Goal: Task Accomplishment & Management: Manage account settings

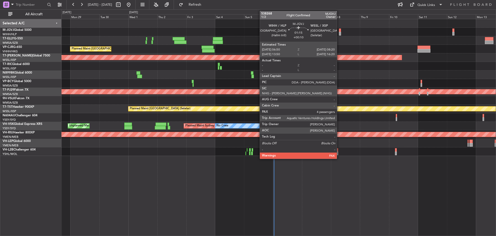
click at [339, 32] on div at bounding box center [340, 30] width 2 height 4
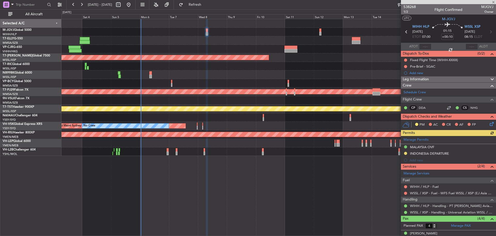
click at [229, 52] on div "Planned Maint [GEOGRAPHIC_DATA] ([GEOGRAPHIC_DATA] Intl) Planned Maint [GEOGRAP…" at bounding box center [279, 87] width 435 height 137
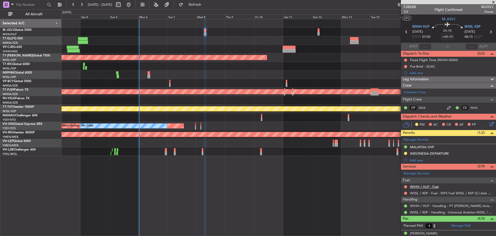
click at [422, 187] on link "WIHH / HLP - Fuel" at bounding box center [424, 186] width 29 height 4
click at [206, 5] on span "Refresh" at bounding box center [195, 5] width 22 height 4
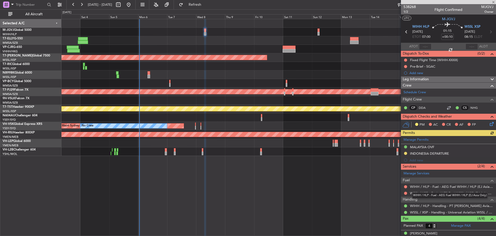
click at [435, 194] on div "WIHH / HLP - Fuel - AEG Fuel WIHH / HLP (EJ Asia Only)" at bounding box center [450, 195] width 76 height 6
click at [423, 193] on link "WSSL / XSP - Fuel - WFS Fuel WSSL / XSP (EJ Asia Only)" at bounding box center [452, 193] width 84 height 4
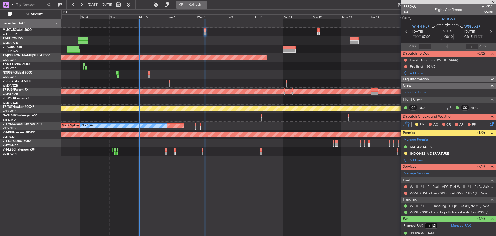
click at [206, 6] on span "Refresh" at bounding box center [195, 5] width 22 height 4
click at [488, 31] on icon at bounding box center [491, 31] width 7 height 7
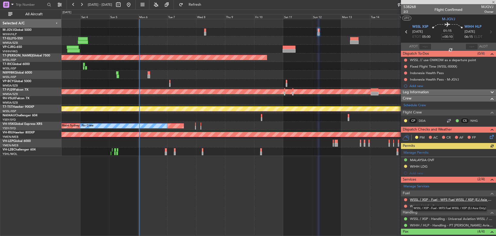
click at [420, 199] on link "WSSL / XSP - Fuel - WFS Fuel WSSL / XSP (EJ Asia Only)" at bounding box center [452, 199] width 84 height 4
click at [202, 3] on button "Refresh" at bounding box center [192, 5] width 31 height 8
click at [423, 205] on link "WIHH / HLP - Fuel" at bounding box center [424, 205] width 29 height 4
click at [201, 7] on button "Refresh" at bounding box center [192, 5] width 31 height 8
click at [406, 206] on button at bounding box center [405, 205] width 3 height 3
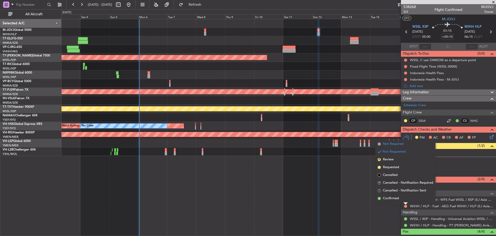
click at [394, 145] on span "Not Required" at bounding box center [393, 143] width 21 height 5
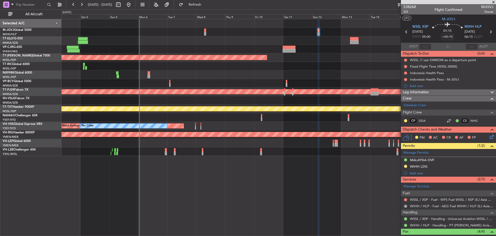
click at [255, 54] on div "Planned Maint [GEOGRAPHIC_DATA] (Seletar)" at bounding box center [279, 57] width 435 height 9
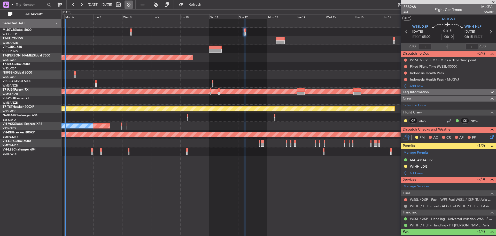
click at [133, 7] on button at bounding box center [129, 5] width 8 height 8
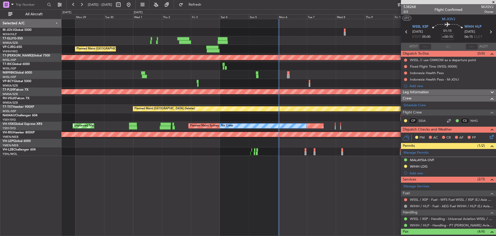
click at [186, 72] on div "Planned Maint [GEOGRAPHIC_DATA] ([GEOGRAPHIC_DATA] Intl)" at bounding box center [279, 74] width 435 height 9
click at [123, 5] on button at bounding box center [118, 5] width 8 height 8
select select "9"
select select "2025"
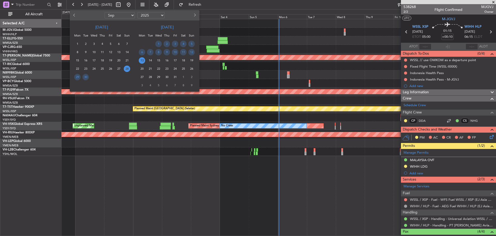
click at [132, 15] on select "Jan Feb Mar Apr May Jun [DATE] Aug Sep Oct Nov Dec" at bounding box center [120, 15] width 30 height 6
select select "12"
click at [105, 12] on select "Jan Feb Mar Apr May Jun [DATE] Aug Sep Oct Nov Dec" at bounding box center [120, 15] width 30 height 6
click at [101, 59] on span "18" at bounding box center [102, 60] width 6 height 6
click at [95, 76] on span "31" at bounding box center [94, 77] width 6 height 6
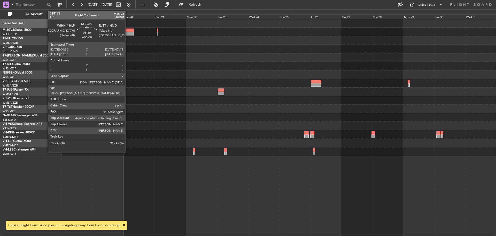
click at [128, 34] on div at bounding box center [129, 34] width 9 height 4
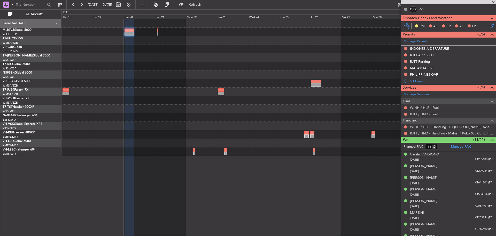
scroll to position [93, 0]
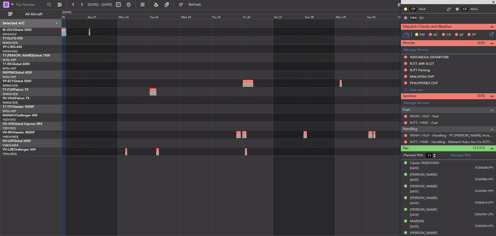
click at [296, 70] on div at bounding box center [279, 87] width 435 height 137
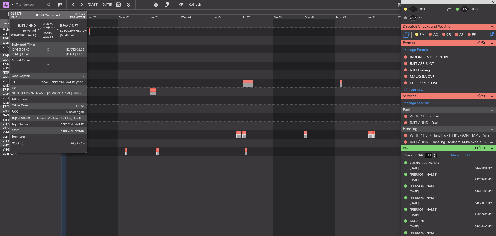
click at [89, 32] on div at bounding box center [89, 34] width 1 height 4
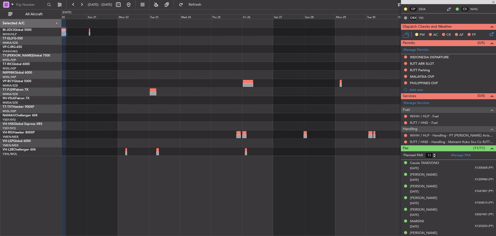
type input "+00:25"
type input "0"
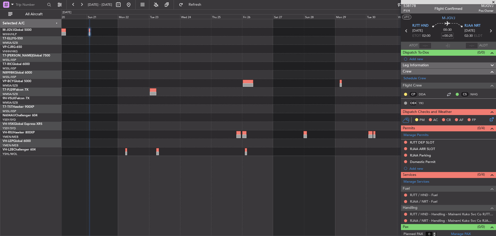
scroll to position [0, 0]
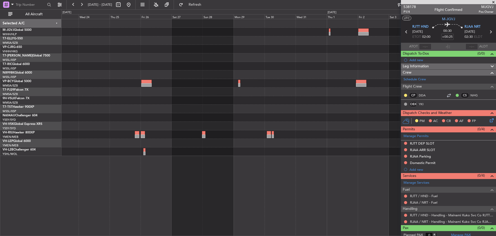
click at [162, 48] on div at bounding box center [279, 49] width 435 height 9
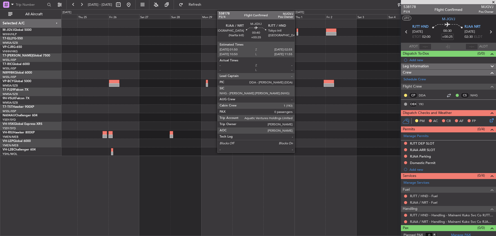
click at [297, 31] on div at bounding box center [298, 30] width 2 height 4
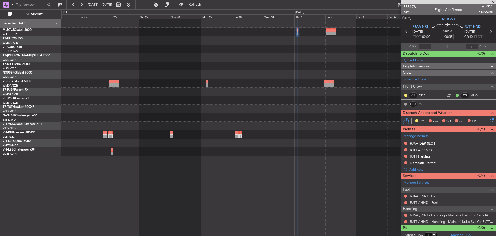
click at [489, 33] on icon at bounding box center [491, 31] width 7 height 7
type input "+00:55"
type input "13"
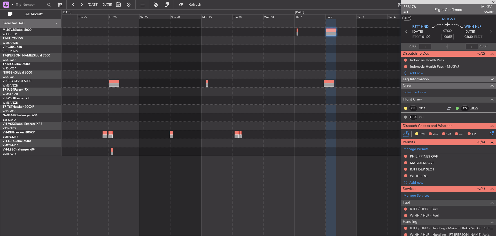
click at [472, 109] on link "NHG" at bounding box center [477, 108] width 12 height 5
click at [274, 47] on div at bounding box center [279, 49] width 435 height 9
click at [133, 4] on button at bounding box center [129, 5] width 8 height 8
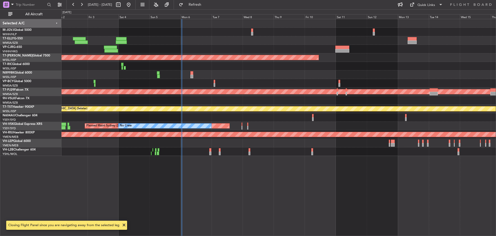
click at [234, 66] on div at bounding box center [279, 66] width 435 height 9
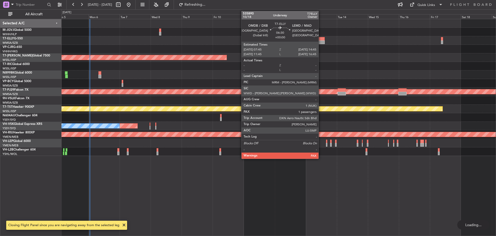
click at [321, 41] on div at bounding box center [320, 42] width 9 height 4
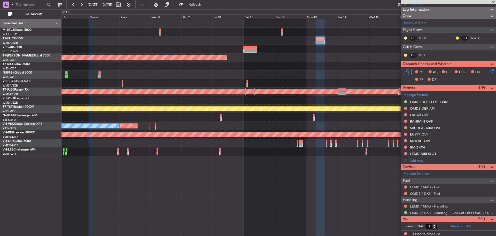
scroll to position [71, 0]
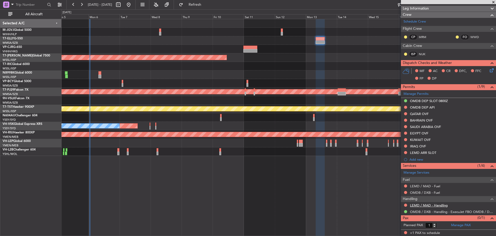
click at [429, 206] on link "LEMD / MAD - Handling" at bounding box center [429, 205] width 38 height 4
click at [202, 5] on span "Refresh" at bounding box center [195, 5] width 22 height 4
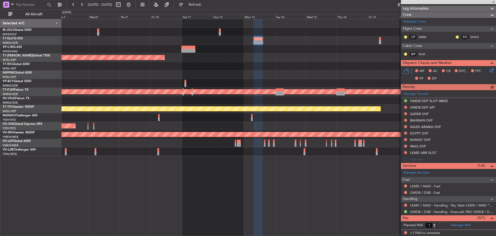
click at [189, 55] on div "Planned Maint [GEOGRAPHIC_DATA] (Seletar)" at bounding box center [279, 57] width 435 height 9
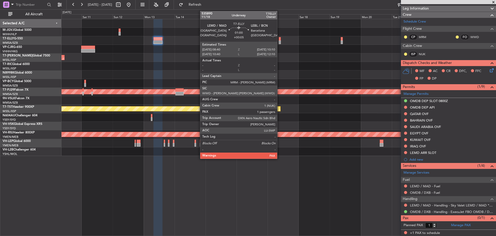
click at [280, 41] on div at bounding box center [280, 42] width 2 height 4
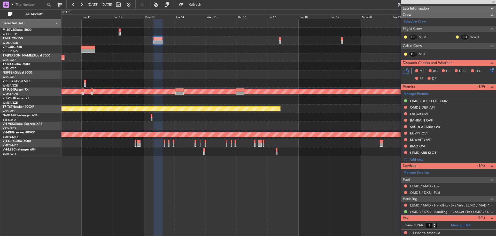
type input "+00:05"
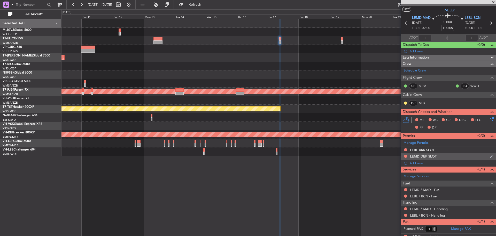
scroll to position [12, 0]
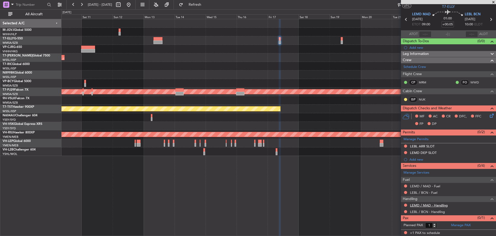
click at [418, 205] on link "LEMD / MAD - Handling" at bounding box center [429, 205] width 38 height 4
click at [208, 7] on button "Refresh" at bounding box center [192, 5] width 31 height 8
click at [425, 211] on link "LEBL / BCN - Handling" at bounding box center [427, 211] width 35 height 4
click at [206, 5] on span "Refresh" at bounding box center [195, 5] width 22 height 4
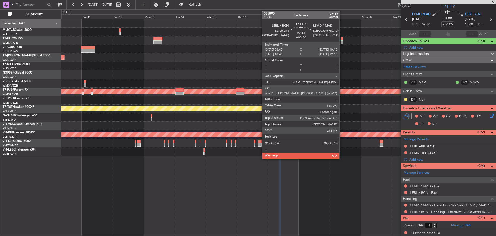
click at [342, 43] on div at bounding box center [342, 42] width 2 height 4
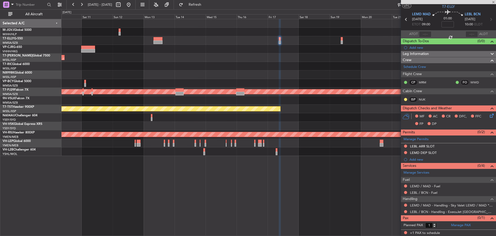
scroll to position [0, 0]
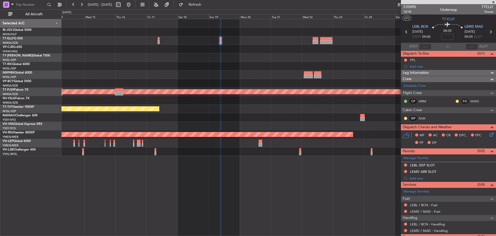
click at [210, 62] on div "Planned Maint [GEOGRAPHIC_DATA] (Sultan [PERSON_NAME] [PERSON_NAME] - Subang) P…" at bounding box center [279, 87] width 435 height 137
click at [418, 224] on link "LEBL / BCN - Handling" at bounding box center [427, 224] width 35 height 4
click at [205, 6] on button "Refresh" at bounding box center [192, 5] width 31 height 8
click at [422, 223] on link "LEBL / BCN - Handling - Sky Valet LEMD / MAD **MY HANDLING**" at bounding box center [452, 224] width 84 height 4
click at [206, 6] on span "Refresh" at bounding box center [195, 5] width 22 height 4
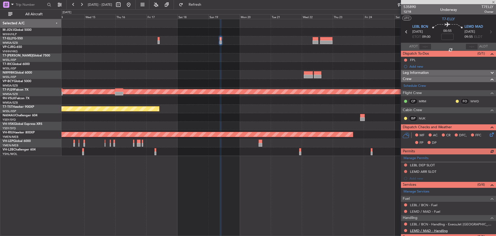
click at [424, 230] on link "LEMD / MAD - Handling" at bounding box center [429, 230] width 38 height 4
click at [201, 4] on span "Refresh" at bounding box center [195, 5] width 22 height 4
click at [490, 32] on icon at bounding box center [491, 31] width 7 height 7
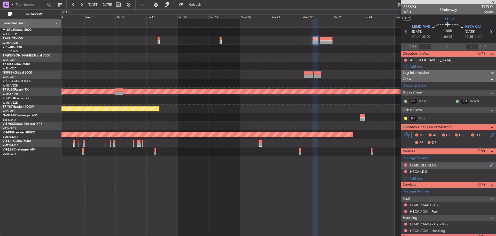
scroll to position [19, 0]
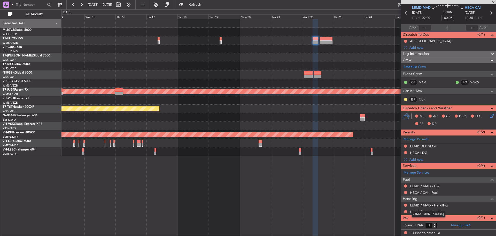
click at [434, 206] on link "LEMD / MAD - Handling" at bounding box center [429, 205] width 38 height 4
click at [197, 8] on button "Refresh" at bounding box center [192, 5] width 31 height 8
click at [415, 211] on link "HECA / CAI - Handling" at bounding box center [427, 211] width 35 height 4
click at [203, 5] on span "Refresh" at bounding box center [195, 5] width 22 height 4
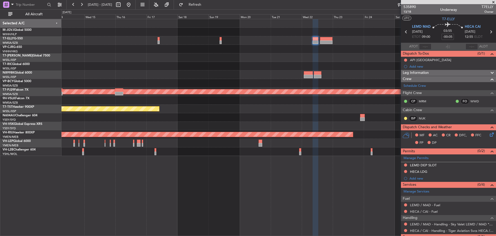
click at [488, 31] on icon at bounding box center [491, 31] width 7 height 7
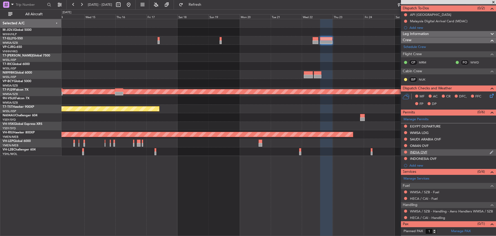
scroll to position [51, 0]
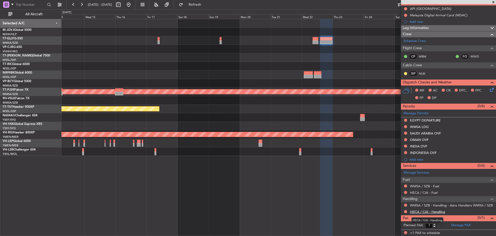
click at [419, 211] on link "HECA / CAI - Handling" at bounding box center [427, 211] width 35 height 4
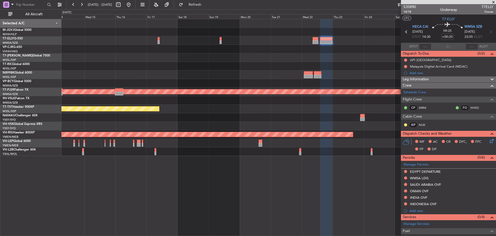
click at [405, 31] on icon at bounding box center [406, 31] width 7 height 7
type input "-00:05"
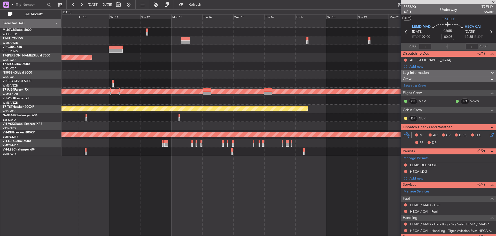
click at [309, 65] on div at bounding box center [279, 66] width 435 height 9
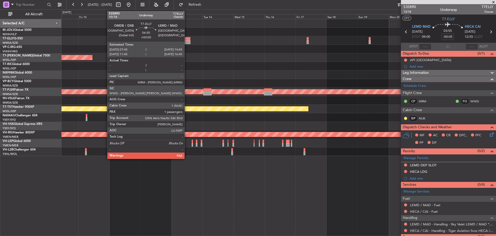
click at [187, 39] on div at bounding box center [186, 39] width 9 height 4
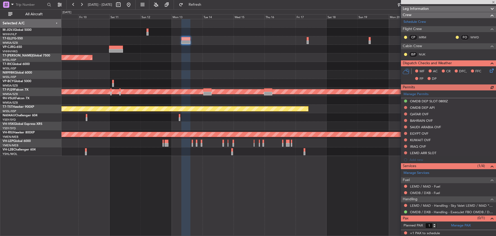
scroll to position [71, 0]
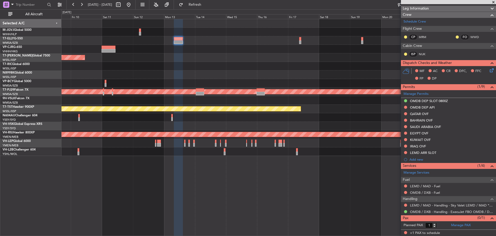
click at [242, 65] on div at bounding box center [279, 66] width 435 height 9
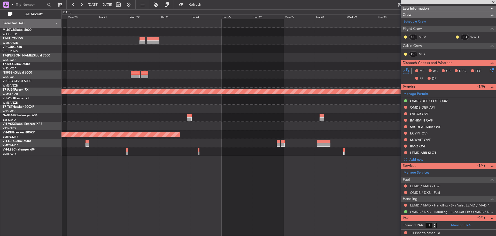
click at [94, 70] on div at bounding box center [279, 66] width 435 height 9
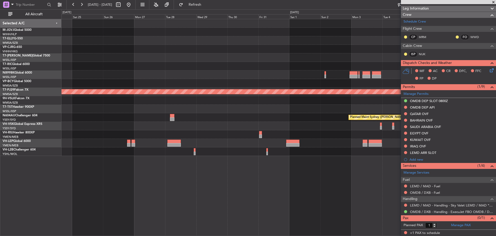
click at [193, 61] on div at bounding box center [279, 57] width 435 height 9
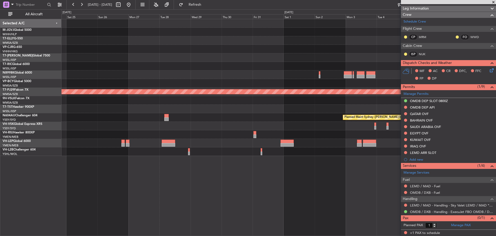
click at [148, 60] on div "Planned Maint [GEOGRAPHIC_DATA] (Sultan [PERSON_NAME] [PERSON_NAME] - Subang) P…" at bounding box center [279, 87] width 435 height 137
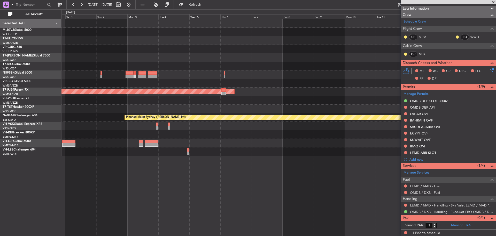
click at [164, 57] on div at bounding box center [279, 57] width 435 height 9
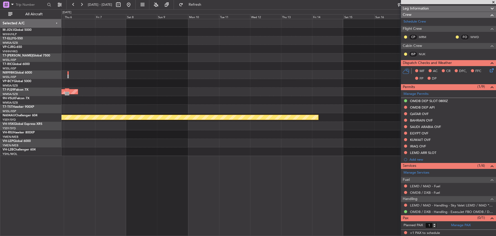
click at [152, 70] on div "Planned Maint [GEOGRAPHIC_DATA] (Sultan [PERSON_NAME] [PERSON_NAME] - Subang) P…" at bounding box center [279, 87] width 435 height 137
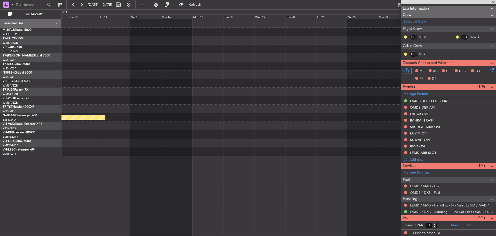
click at [157, 72] on div "Planned Maint Sydney ([PERSON_NAME] Intl)" at bounding box center [279, 87] width 435 height 137
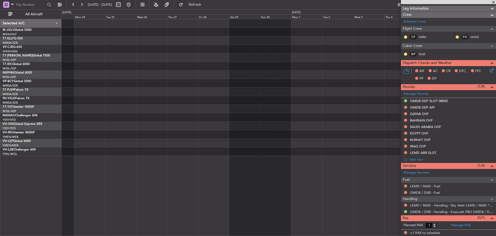
click at [125, 68] on div at bounding box center [279, 66] width 435 height 9
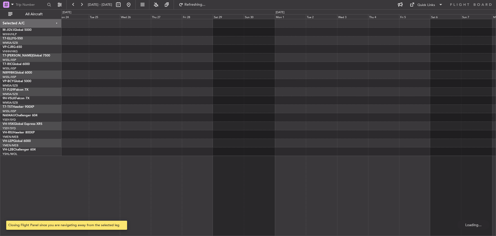
scroll to position [0, 0]
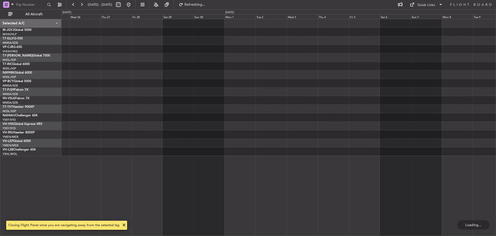
click at [213, 68] on div at bounding box center [279, 66] width 435 height 9
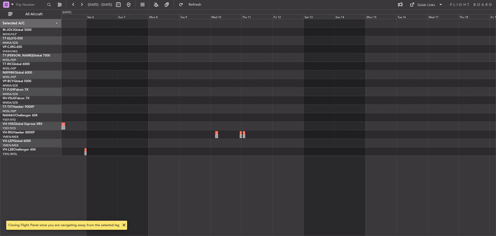
click at [154, 67] on div at bounding box center [279, 87] width 435 height 137
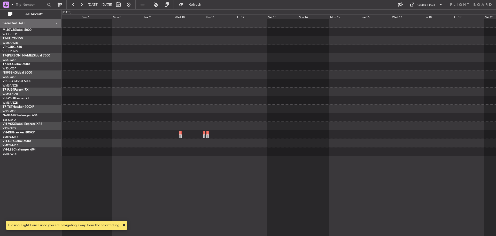
click at [115, 71] on div at bounding box center [279, 87] width 435 height 137
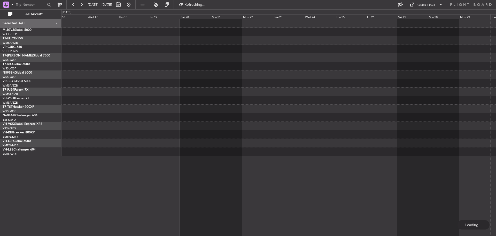
click at [204, 58] on div at bounding box center [279, 57] width 435 height 9
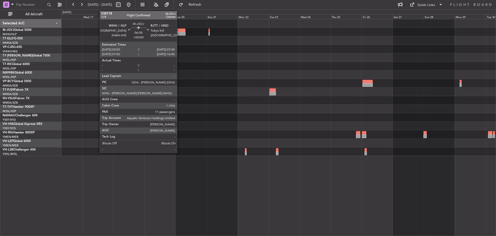
click at [179, 33] on div at bounding box center [181, 34] width 9 height 4
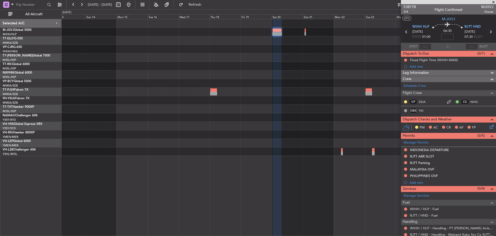
click at [271, 58] on div at bounding box center [279, 57] width 435 height 9
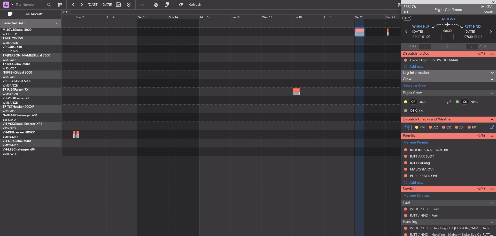
click at [256, 62] on div at bounding box center [279, 66] width 435 height 9
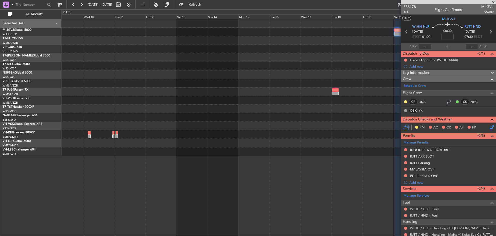
click at [152, 68] on div at bounding box center [279, 87] width 435 height 137
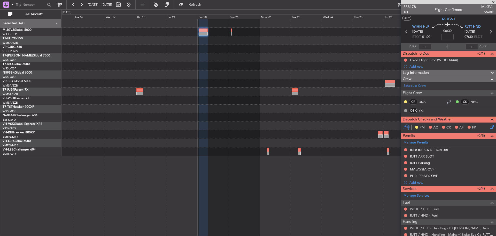
click at [199, 66] on div at bounding box center [279, 87] width 435 height 137
click at [471, 101] on link "NHG" at bounding box center [477, 101] width 12 height 5
click at [206, 3] on span "Refresh" at bounding box center [195, 5] width 22 height 4
click at [488, 32] on icon at bounding box center [491, 31] width 7 height 7
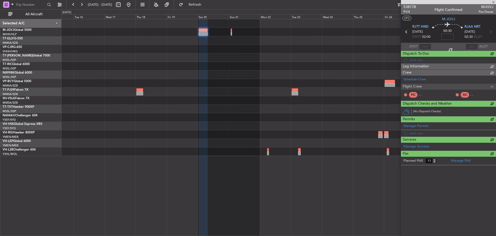
type input "+00:25"
type input "0"
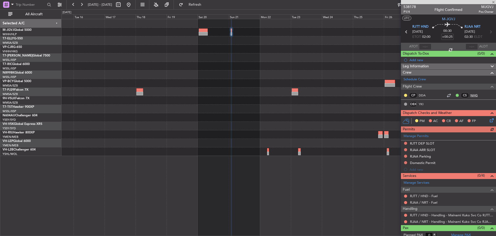
click at [471, 96] on link "NHG" at bounding box center [477, 95] width 12 height 5
click at [206, 4] on span "Refresh" at bounding box center [195, 5] width 22 height 4
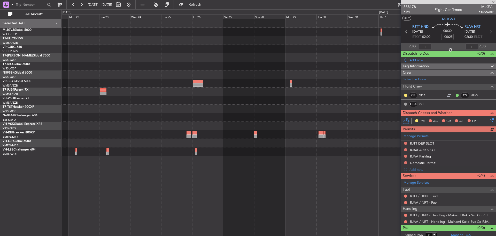
click at [152, 50] on div at bounding box center [279, 49] width 435 height 9
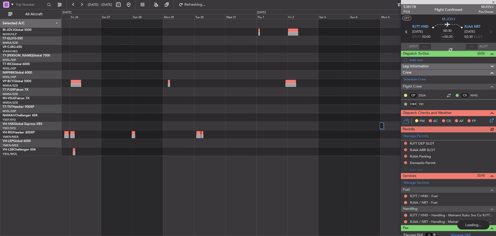
click at [211, 42] on div at bounding box center [279, 87] width 435 height 137
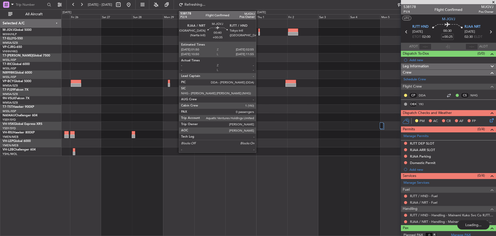
click at [259, 32] on div at bounding box center [260, 34] width 2 height 4
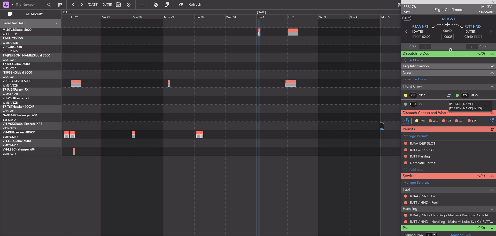
click at [471, 95] on link "NHG" at bounding box center [477, 95] width 12 height 5
click at [487, 32] on mat-tooltip-component "Tokyo Intl (Haneda) Cat A" at bounding box center [471, 38] width 35 height 18
click at [489, 34] on icon at bounding box center [491, 31] width 7 height 7
type input "+00:55"
type input "13"
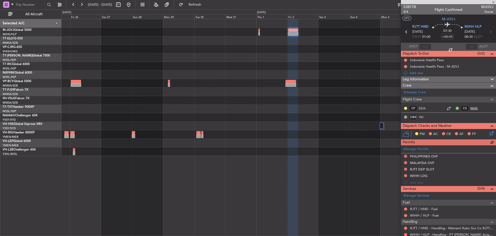
click at [472, 108] on link "NHG" at bounding box center [477, 108] width 12 height 5
click at [202, 5] on span "Refresh" at bounding box center [195, 5] width 22 height 4
click at [133, 7] on button at bounding box center [129, 5] width 8 height 8
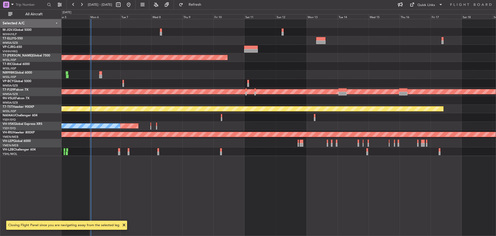
click at [232, 71] on div "Planned Maint [GEOGRAPHIC_DATA] (Seletar) Planned Maint [GEOGRAPHIC_DATA] (Sult…" at bounding box center [279, 87] width 435 height 137
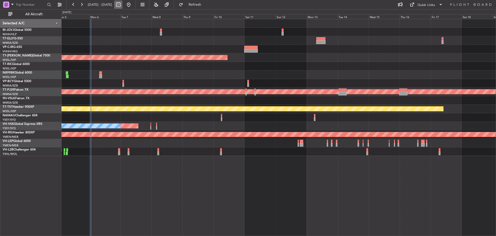
click at [123, 5] on button at bounding box center [118, 5] width 8 height 8
select select "10"
select select "2025"
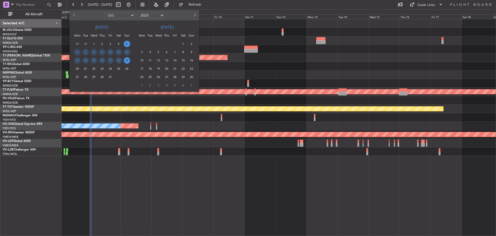
click at [131, 15] on select "Jan Feb Mar Apr May Jun [DATE] Aug Sep Oct Nov Dec" at bounding box center [119, 15] width 30 height 6
select select "12"
click at [104, 12] on select "Jan Feb Mar Apr May Jun [DATE] Aug Sep Oct Nov Dec" at bounding box center [119, 15] width 30 height 6
click at [103, 60] on span "18" at bounding box center [102, 60] width 6 height 6
click at [96, 77] on span "31" at bounding box center [94, 77] width 6 height 6
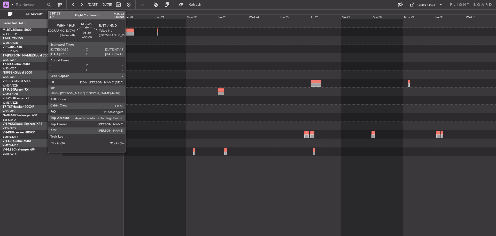
click at [128, 29] on div at bounding box center [129, 30] width 9 height 4
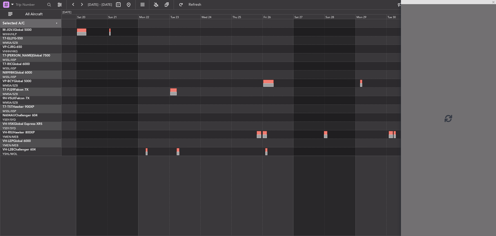
click at [205, 56] on div at bounding box center [279, 57] width 435 height 9
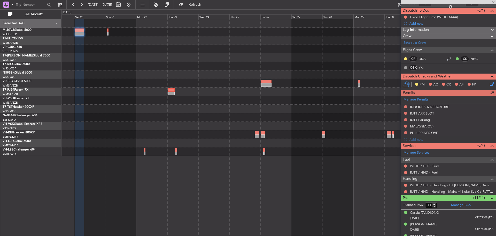
scroll to position [52, 0]
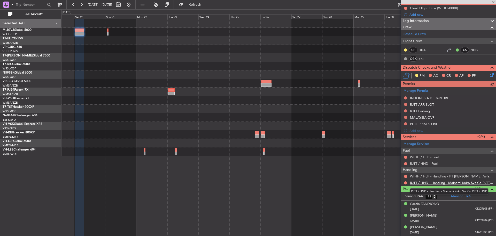
click at [439, 183] on link "RJTT / HND - Handling - Mainami Kuko Svc Co RJTT / HND" at bounding box center [452, 182] width 84 height 4
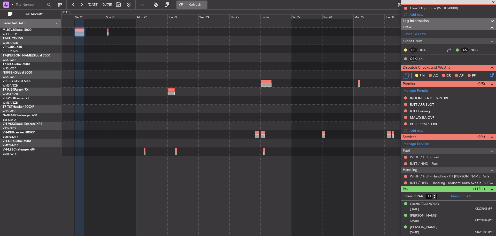
click at [204, 6] on span "Refresh" at bounding box center [195, 5] width 22 height 4
click at [405, 104] on button at bounding box center [405, 104] width 3 height 3
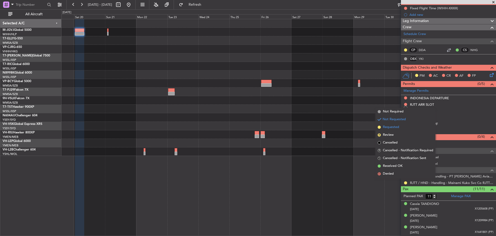
click at [398, 125] on span "Requested" at bounding box center [391, 126] width 16 height 5
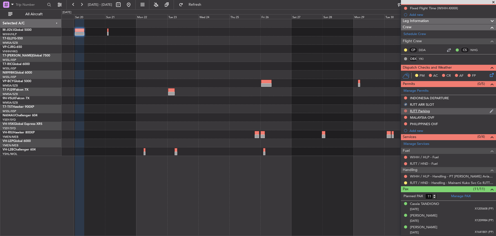
click at [406, 111] on button at bounding box center [405, 110] width 3 height 3
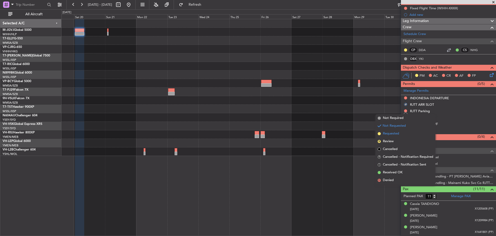
click at [397, 132] on span "Requested" at bounding box center [391, 133] width 16 height 5
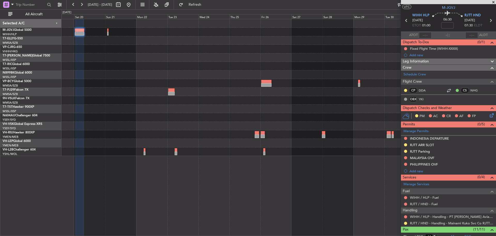
scroll to position [0, 0]
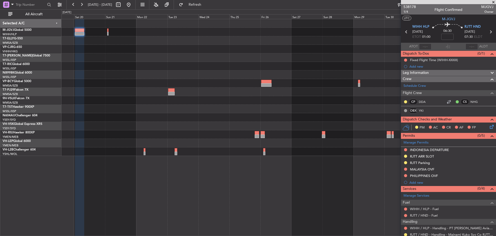
click at [489, 32] on icon at bounding box center [491, 31] width 7 height 7
type input "+00:25"
type input "0"
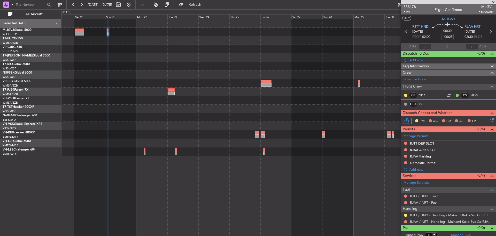
click at [406, 143] on button at bounding box center [405, 142] width 3 height 3
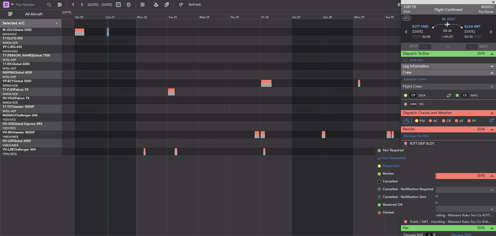
click at [400, 164] on li "Requested" at bounding box center [406, 166] width 60 height 8
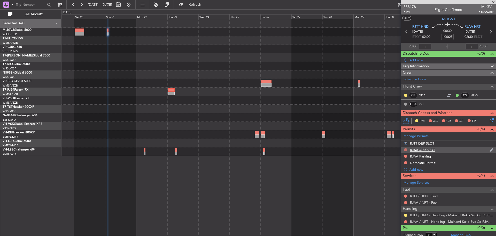
click at [406, 150] on button at bounding box center [405, 149] width 3 height 3
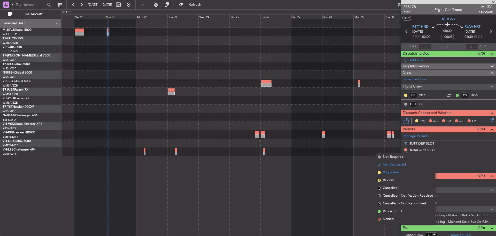
click at [400, 171] on li "Requested" at bounding box center [406, 172] width 60 height 8
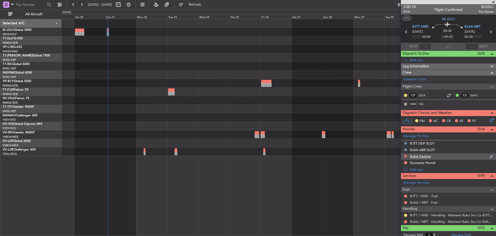
click at [406, 156] on button at bounding box center [405, 155] width 3 height 3
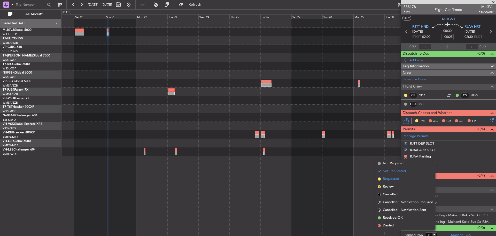
click at [396, 175] on li "Requested" at bounding box center [406, 179] width 60 height 8
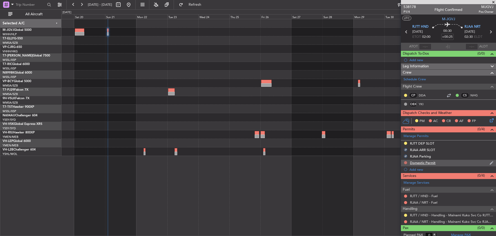
click at [406, 162] on button at bounding box center [405, 162] width 3 height 3
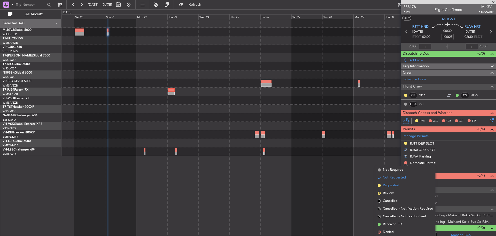
click at [392, 182] on li "Requested" at bounding box center [406, 185] width 60 height 8
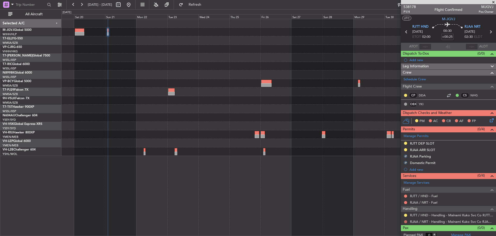
click at [406, 221] on button at bounding box center [405, 221] width 3 height 3
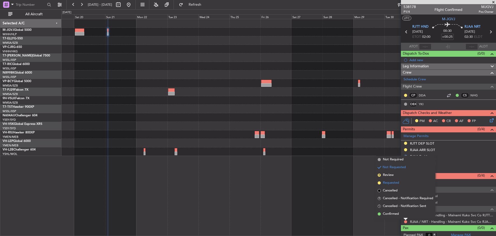
click at [398, 184] on span "Requested" at bounding box center [391, 182] width 16 height 5
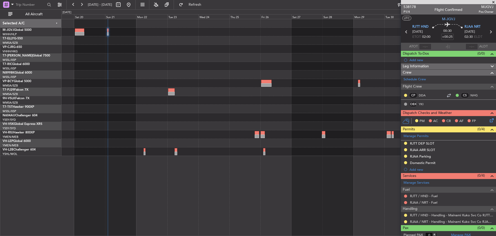
click at [488, 31] on icon at bounding box center [491, 31] width 7 height 7
click at [405, 143] on div "Manage Permits RJAA DEP SLOT RJTT ARR SLOT RJTT Parking Domestic Permit Add new" at bounding box center [448, 152] width 95 height 40
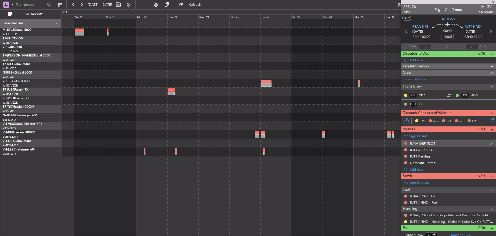
click at [405, 143] on button at bounding box center [405, 142] width 3 height 3
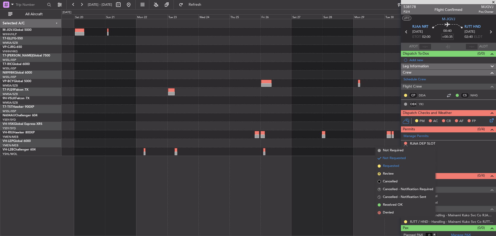
click at [399, 167] on span "Requested" at bounding box center [391, 165] width 16 height 5
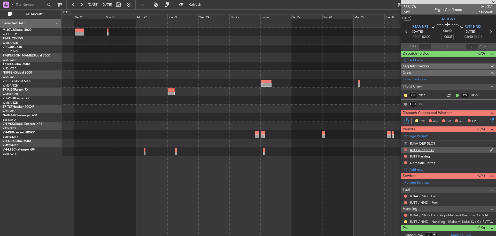
click at [406, 149] on button at bounding box center [405, 149] width 3 height 3
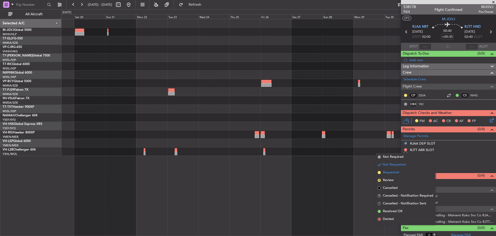
click at [397, 173] on span "Requested" at bounding box center [391, 172] width 16 height 5
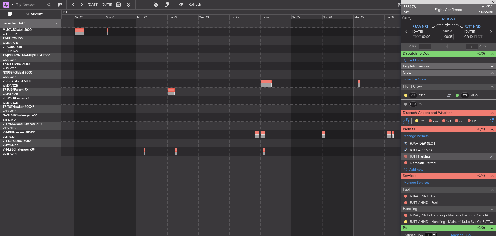
click at [406, 156] on button at bounding box center [405, 155] width 3 height 3
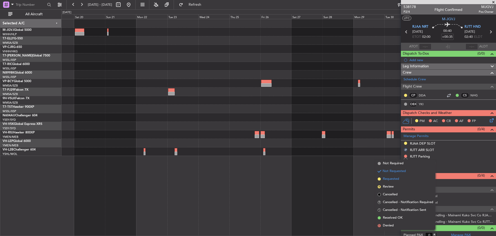
click at [393, 179] on span "Requested" at bounding box center [391, 178] width 16 height 5
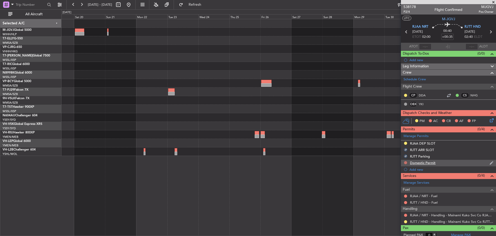
click at [406, 162] on button at bounding box center [405, 162] width 3 height 3
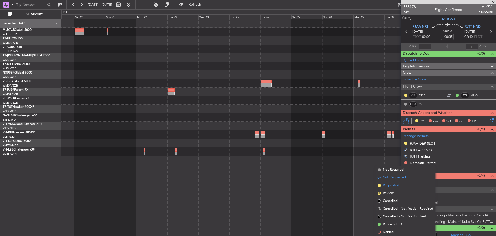
click at [394, 186] on span "Requested" at bounding box center [391, 185] width 16 height 5
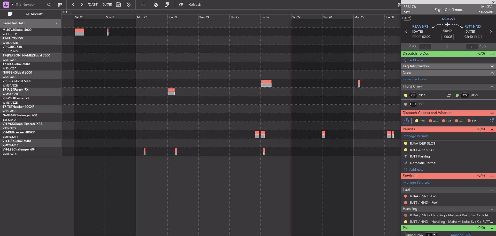
click at [406, 215] on button at bounding box center [405, 214] width 3 height 3
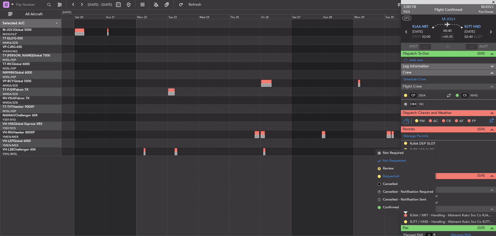
click at [391, 174] on span "Requested" at bounding box center [391, 175] width 16 height 5
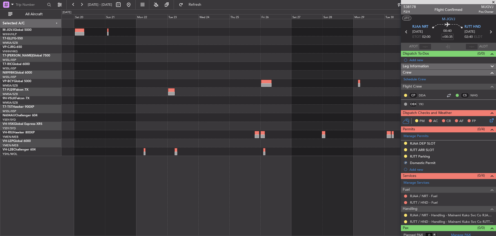
click at [405, 32] on icon at bounding box center [406, 31] width 7 height 7
click at [488, 32] on icon at bounding box center [491, 31] width 7 height 7
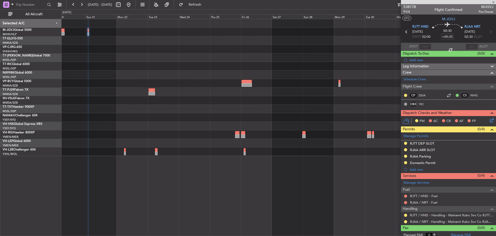
click at [153, 60] on div at bounding box center [279, 57] width 435 height 9
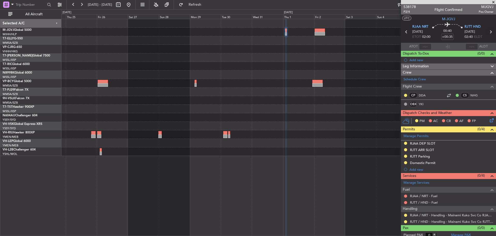
click at [488, 33] on icon at bounding box center [491, 31] width 7 height 7
type input "+00:55"
type input "13"
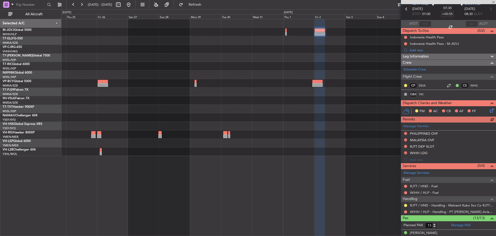
scroll to position [78, 0]
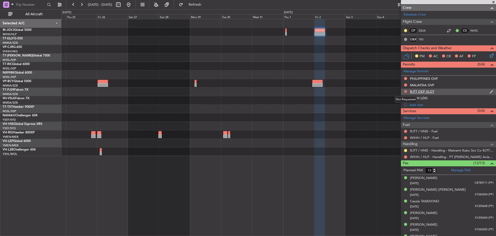
click at [407, 91] on button at bounding box center [405, 91] width 3 height 3
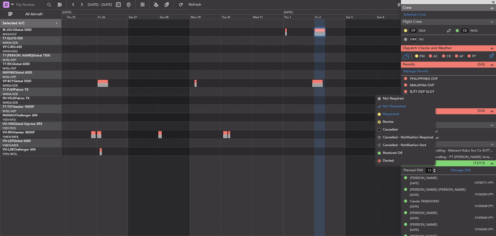
click at [393, 115] on span "Requested" at bounding box center [391, 113] width 16 height 5
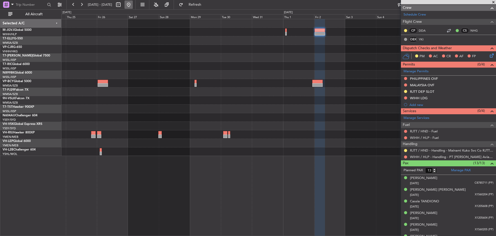
click at [133, 3] on button at bounding box center [129, 5] width 8 height 8
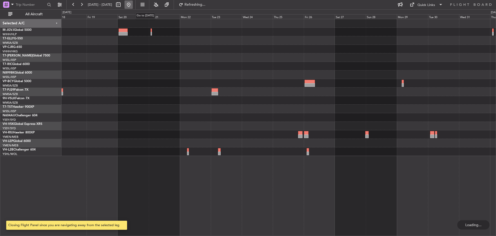
scroll to position [0, 0]
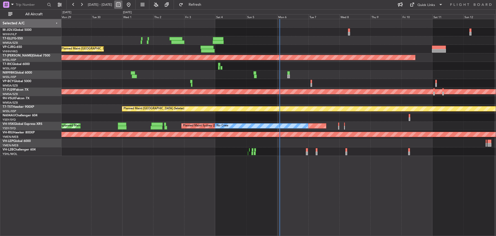
click at [123, 4] on button at bounding box center [118, 5] width 8 height 8
select select "9"
select select "2025"
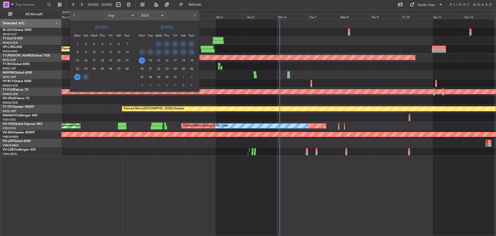
click at [129, 16] on select "Jan Feb Mar Apr May Jun [DATE] Aug Sep Oct Nov Dec" at bounding box center [120, 15] width 30 height 6
select select "12"
click at [105, 12] on select "Jan Feb Mar Apr May Jun [DATE] Aug Sep Oct Nov Dec" at bounding box center [120, 15] width 30 height 6
click at [110, 60] on span "19" at bounding box center [110, 60] width 6 height 6
click at [168, 44] on span "1" at bounding box center [167, 44] width 6 height 6
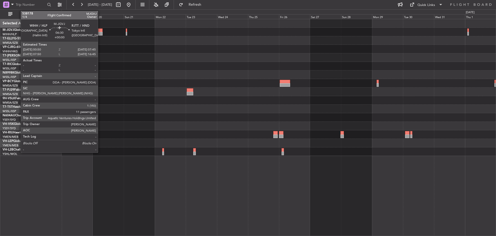
click at [100, 33] on div at bounding box center [98, 34] width 9 height 4
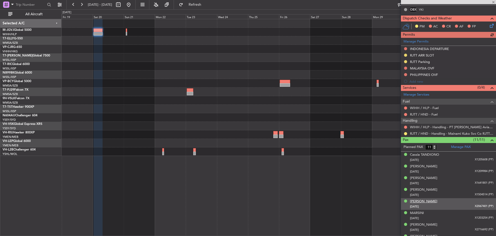
scroll to position [143, 0]
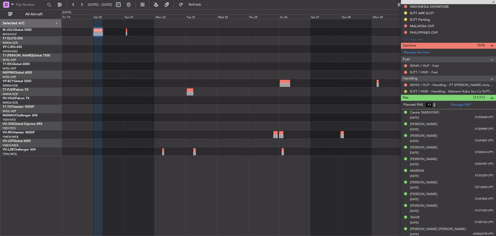
click at [406, 92] on button at bounding box center [405, 91] width 3 height 3
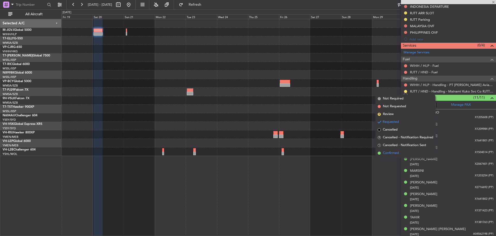
click at [395, 152] on span "Confirmed" at bounding box center [391, 152] width 16 height 5
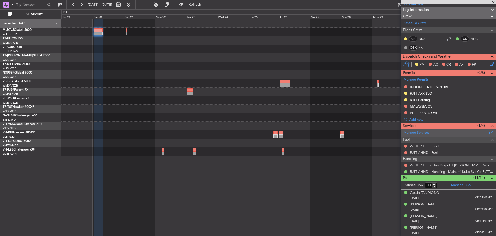
scroll to position [0, 0]
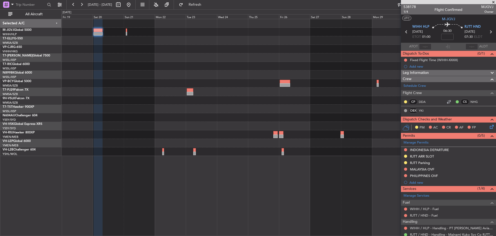
click at [488, 33] on icon at bounding box center [491, 31] width 7 height 7
type input "+00:25"
type input "0"
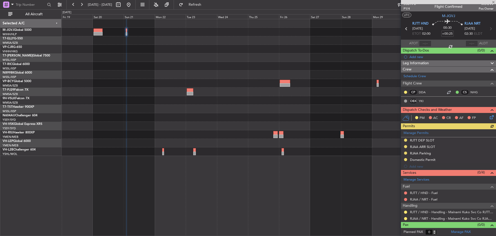
scroll to position [3, 0]
click at [406, 211] on button at bounding box center [405, 211] width 3 height 3
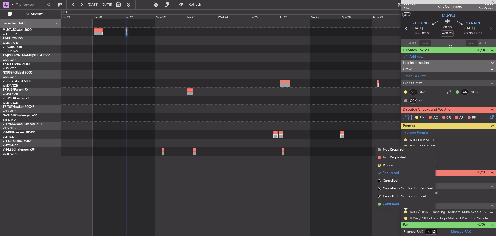
click at [405, 203] on li "Confirmed" at bounding box center [406, 204] width 60 height 8
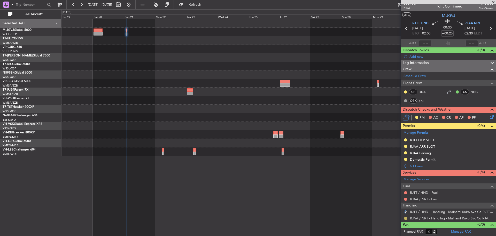
click at [405, 218] on button at bounding box center [405, 217] width 3 height 3
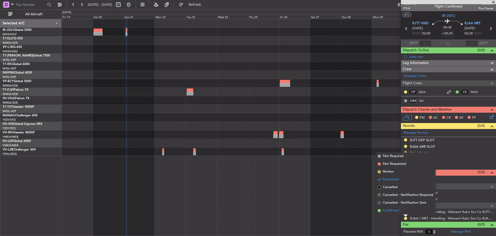
click at [390, 209] on span "Confirmed" at bounding box center [391, 210] width 16 height 5
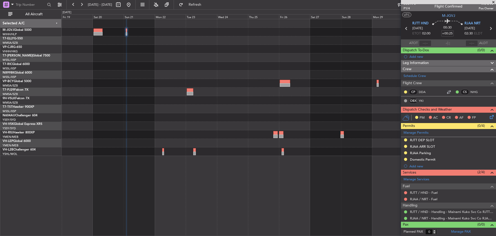
click at [488, 27] on icon at bounding box center [491, 28] width 7 height 7
type input "+00:35"
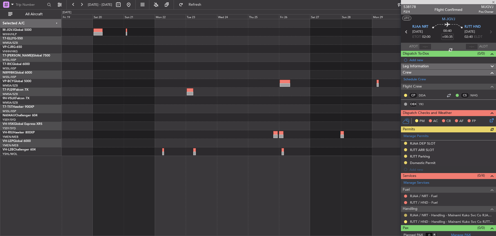
click at [407, 215] on button at bounding box center [405, 214] width 3 height 3
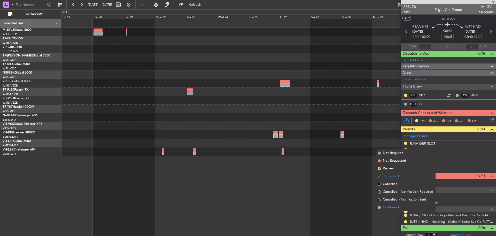
click at [404, 207] on li "Confirmed" at bounding box center [406, 207] width 60 height 8
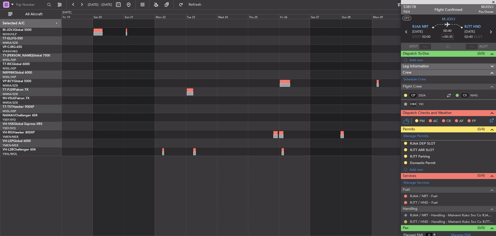
click at [405, 221] on button at bounding box center [405, 221] width 3 height 3
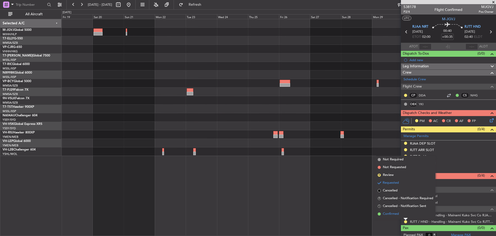
click at [400, 213] on li "Confirmed" at bounding box center [406, 214] width 60 height 8
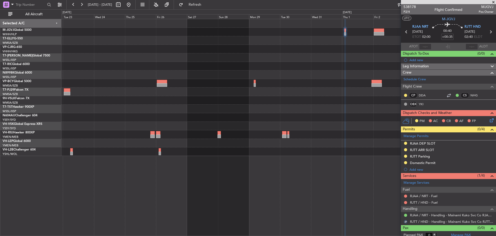
click at [155, 52] on div at bounding box center [279, 49] width 435 height 9
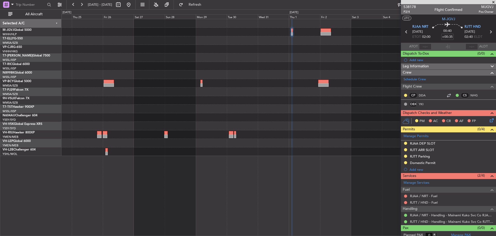
click at [488, 32] on icon at bounding box center [491, 31] width 7 height 7
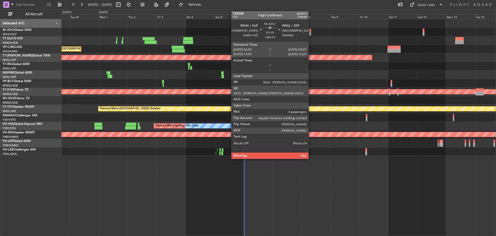
click at [311, 31] on div at bounding box center [310, 30] width 2 height 4
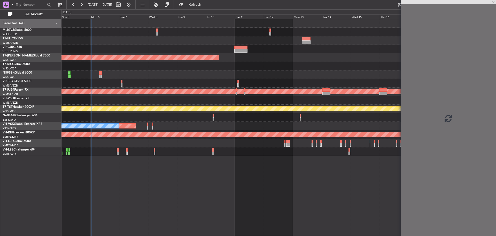
click at [188, 51] on div at bounding box center [279, 49] width 435 height 9
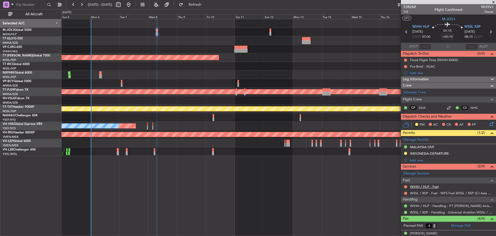
click at [424, 187] on link "WIHH / HLP - Fuel" at bounding box center [424, 186] width 29 height 4
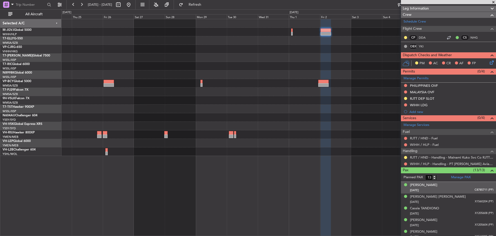
scroll to position [78, 0]
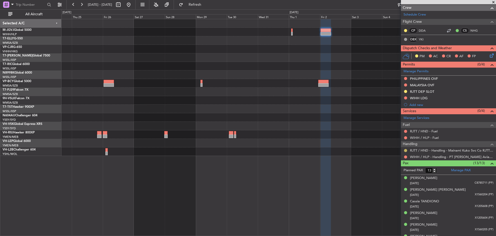
click at [405, 150] on button at bounding box center [405, 150] width 3 height 3
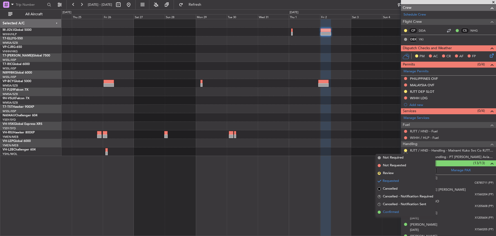
click at [396, 211] on span "Confirmed" at bounding box center [391, 211] width 16 height 5
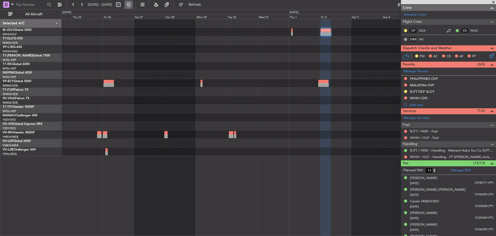
click at [133, 5] on button at bounding box center [129, 5] width 8 height 8
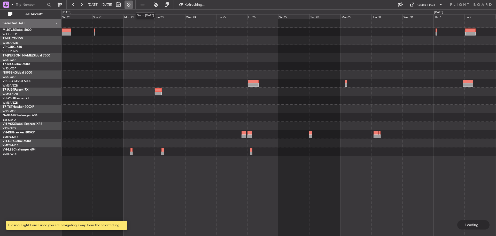
scroll to position [0, 0]
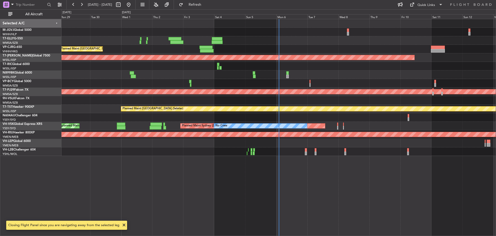
click at [287, 67] on div at bounding box center [279, 66] width 435 height 9
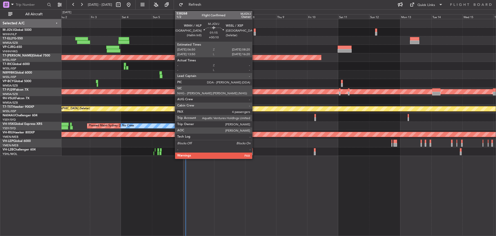
click at [255, 34] on div at bounding box center [255, 34] width 2 height 4
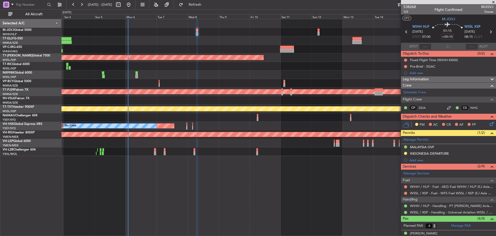
click at [233, 77] on div at bounding box center [279, 74] width 435 height 9
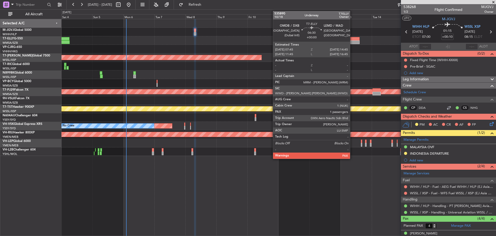
click at [353, 41] on div at bounding box center [355, 42] width 9 height 4
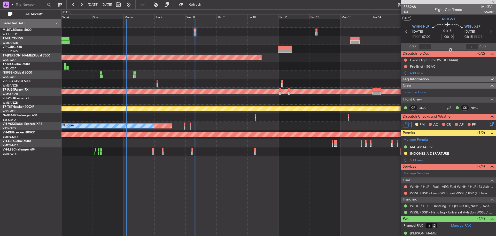
type input "1"
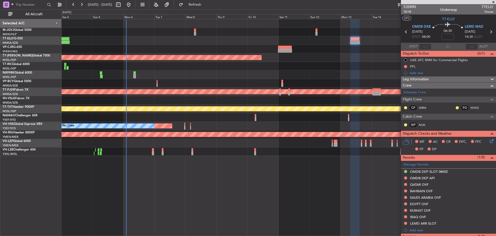
click at [194, 54] on div "Planned Maint [GEOGRAPHIC_DATA] (Seletar) Planned Maint [GEOGRAPHIC_DATA] (Sult…" at bounding box center [279, 87] width 435 height 137
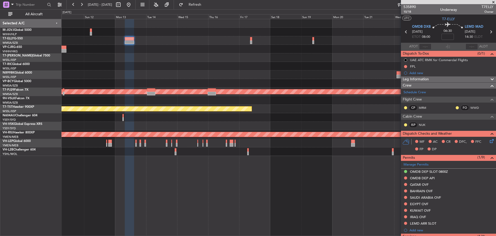
click at [274, 59] on div "Planned Maint [GEOGRAPHIC_DATA] (Seletar)" at bounding box center [279, 57] width 435 height 9
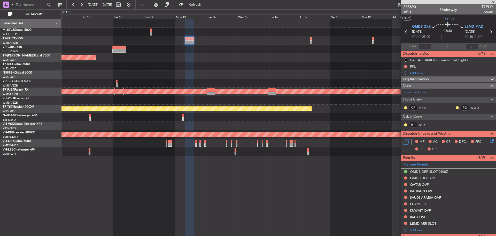
click at [271, 60] on div "Planned Maint [GEOGRAPHIC_DATA] (Seletar)" at bounding box center [279, 57] width 435 height 9
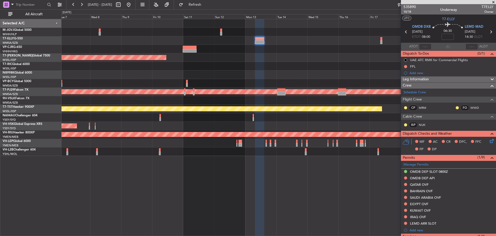
click at [221, 68] on div "Planned Maint [GEOGRAPHIC_DATA] (Seletar) Planned Maint [GEOGRAPHIC_DATA] (Sult…" at bounding box center [279, 87] width 435 height 137
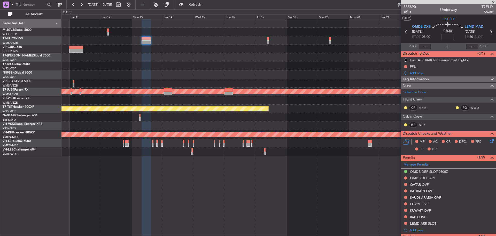
click at [161, 71] on div "Planned Maint Singapore (Seletar) Planned Maint Kuala Lumpur (Sultan Abdul Aziz…" at bounding box center [279, 87] width 435 height 137
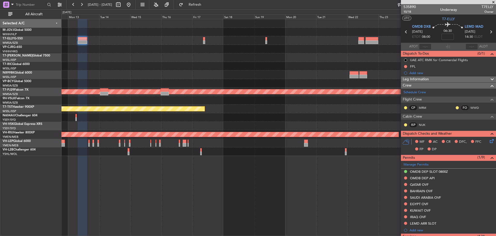
click at [150, 69] on div at bounding box center [279, 66] width 435 height 9
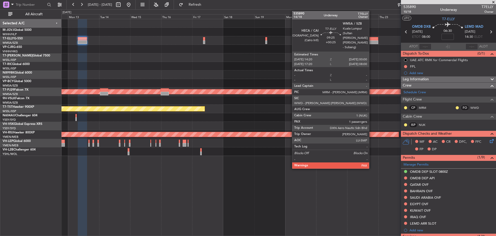
click at [372, 40] on div at bounding box center [372, 42] width 13 height 4
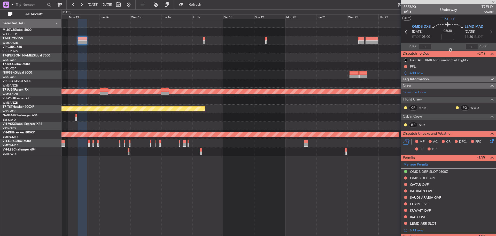
type input "+00:25"
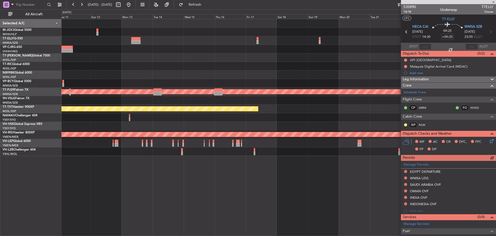
click at [376, 58] on div "Planned Maint [GEOGRAPHIC_DATA] (Seletar)" at bounding box center [279, 57] width 435 height 9
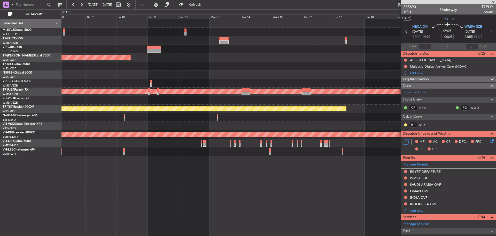
click at [352, 64] on div at bounding box center [279, 66] width 435 height 9
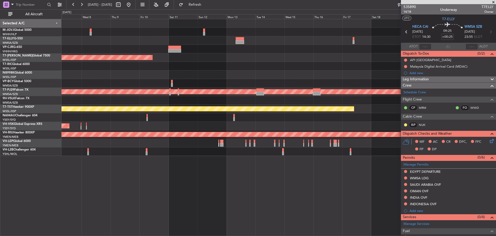
click at [312, 66] on div at bounding box center [279, 66] width 435 height 9
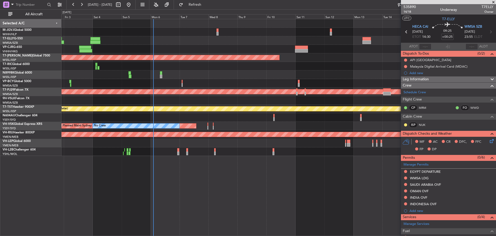
click at [337, 66] on div at bounding box center [279, 66] width 435 height 9
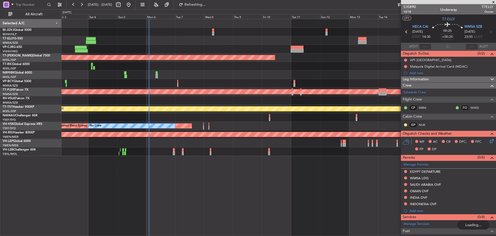
click at [237, 44] on div "Planned Maint [GEOGRAPHIC_DATA] ([GEOGRAPHIC_DATA] Intl) Planned Maint [GEOGRAP…" at bounding box center [279, 87] width 435 height 137
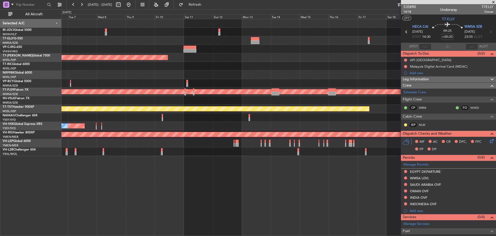
click at [232, 53] on div at bounding box center [279, 49] width 435 height 9
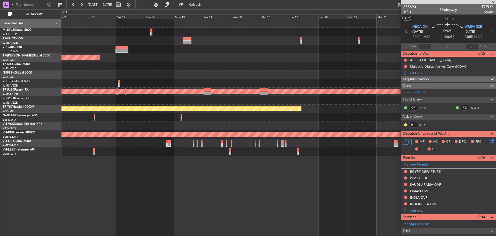
click at [278, 53] on div at bounding box center [279, 49] width 435 height 9
click at [123, 6] on button at bounding box center [118, 5] width 8 height 8
select select "10"
select select "2025"
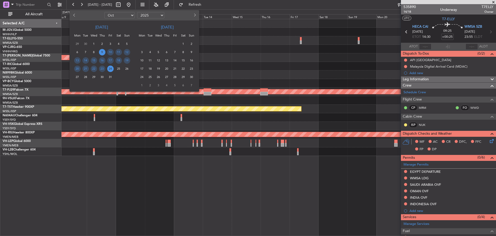
click at [130, 15] on select "Jan Feb Mar Apr May Jun [DATE] Aug Sep Oct Nov Dec" at bounding box center [119, 15] width 30 height 6
select select "12"
click at [104, 12] on select "Jan Feb Mar Apr May Jun [DATE] Aug Sep Oct Nov Dec" at bounding box center [119, 15] width 30 height 6
click at [109, 60] on span "19" at bounding box center [110, 60] width 6 height 6
click at [168, 44] on span "1" at bounding box center [167, 44] width 6 height 6
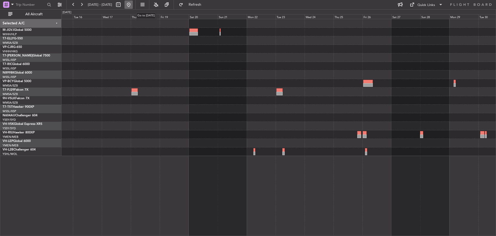
click at [133, 4] on button at bounding box center [129, 5] width 8 height 8
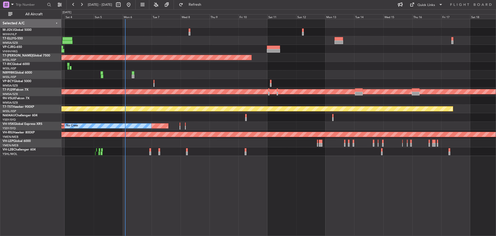
click at [217, 77] on div at bounding box center [279, 74] width 435 height 9
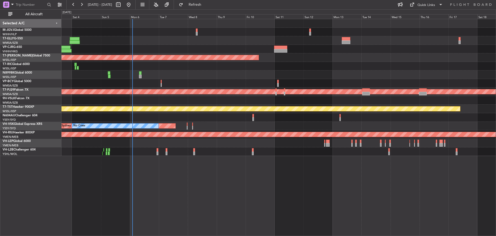
click at [326, 64] on div "Planned Maint Hong Kong (Hong Kong Intl) Planned Maint Singapore (Seletar) Plan…" at bounding box center [279, 87] width 435 height 137
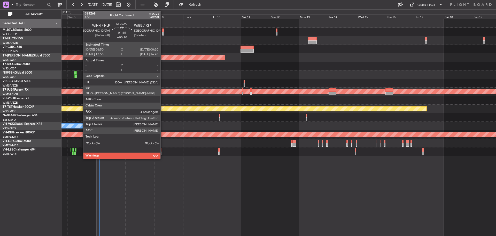
click at [163, 34] on div at bounding box center [163, 34] width 2 height 4
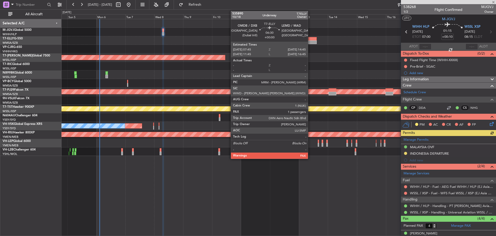
click at [311, 42] on div at bounding box center [312, 42] width 9 height 4
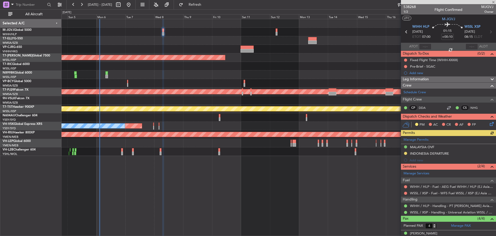
type input "1"
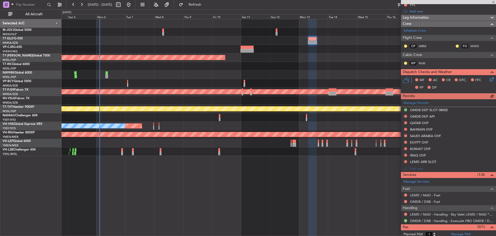
scroll to position [71, 0]
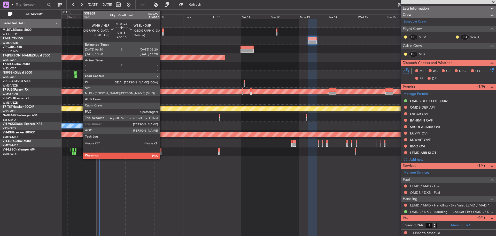
click at [162, 34] on div at bounding box center [163, 34] width 2 height 4
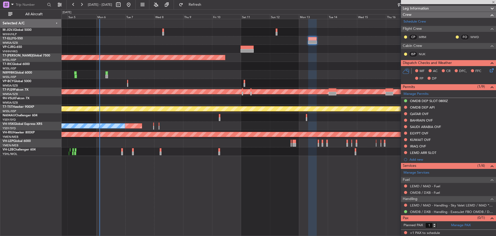
type input "+00:10"
type input "4"
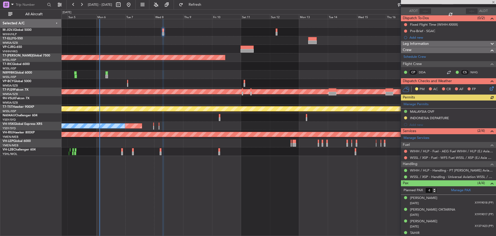
scroll to position [41, 0]
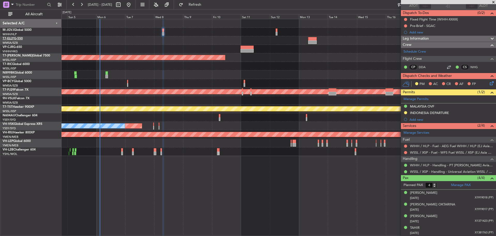
click at [19, 39] on link "T7-ELLY G-550" at bounding box center [13, 38] width 20 height 3
